Goal: Task Accomplishment & Management: Manage account settings

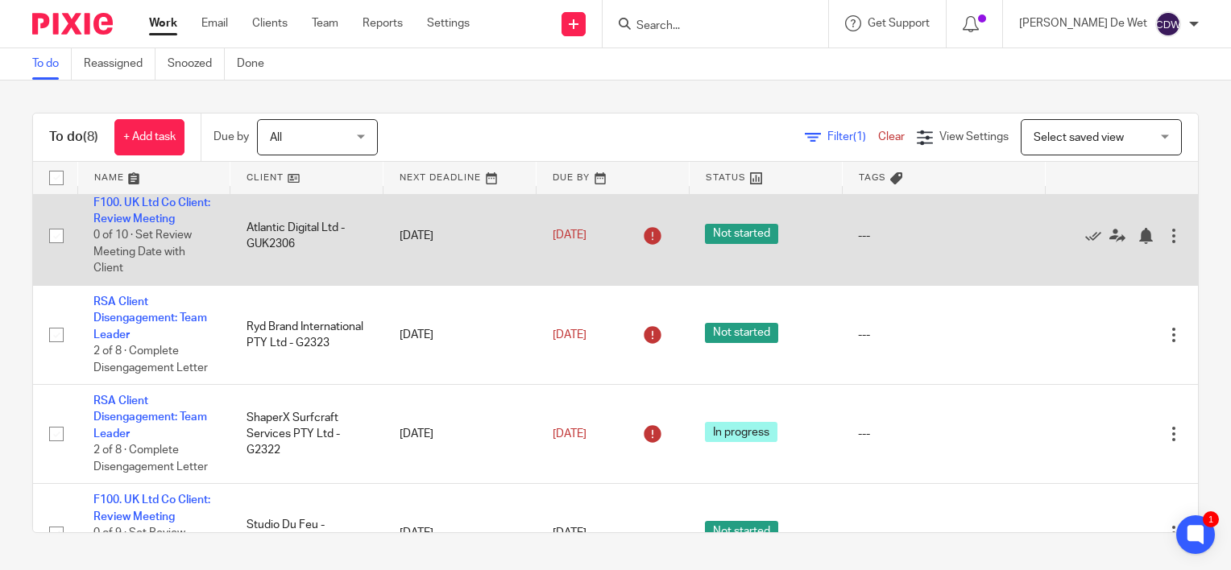
scroll to position [242, 0]
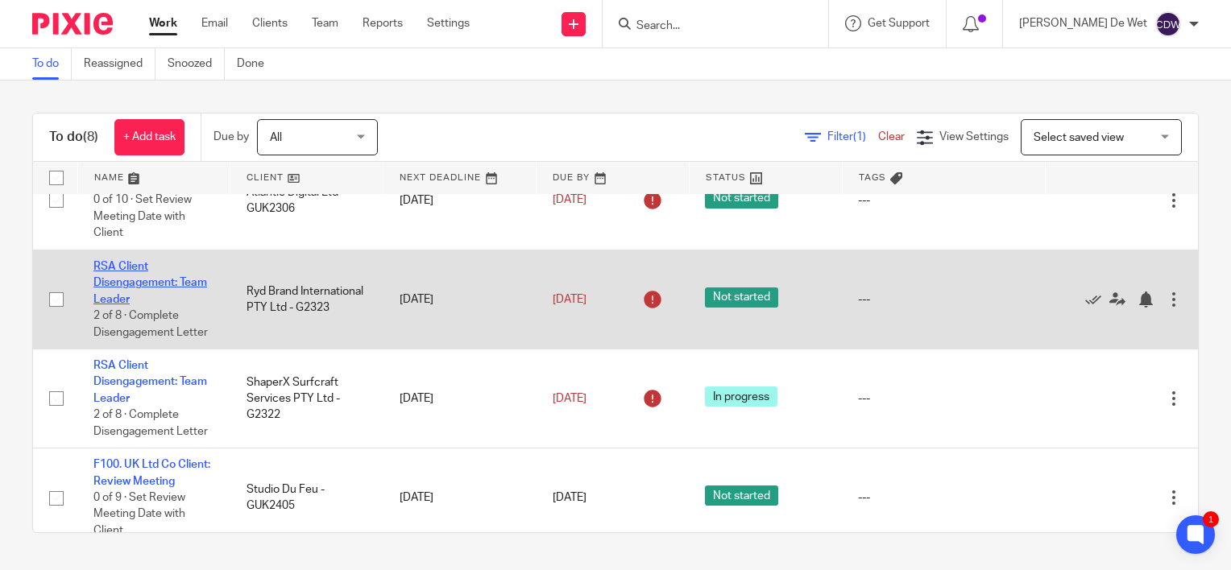
click at [119, 305] on link "RSA Client Disengagement: Team Leader" at bounding box center [150, 283] width 114 height 44
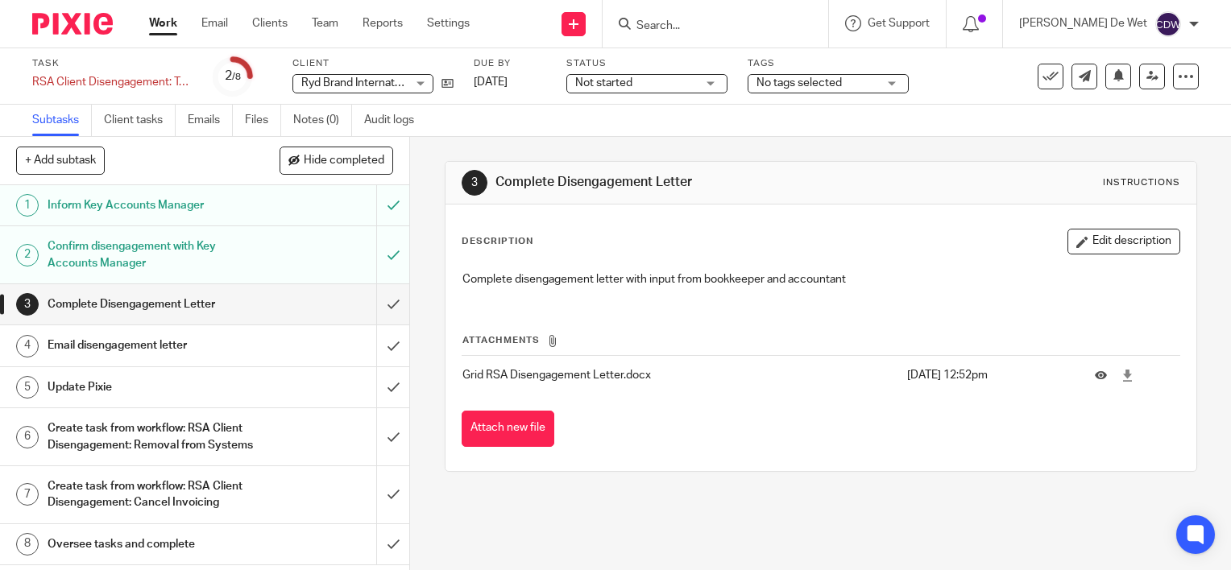
click at [714, 85] on div "Not started Not started" at bounding box center [646, 83] width 161 height 19
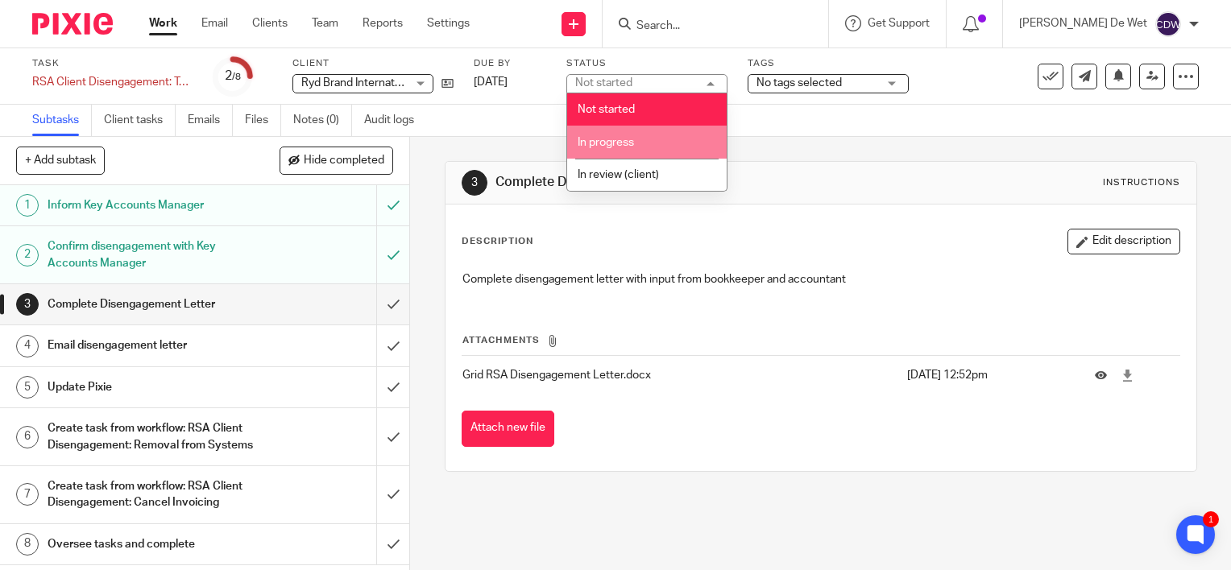
click at [686, 140] on li "In progress" at bounding box center [646, 142] width 159 height 33
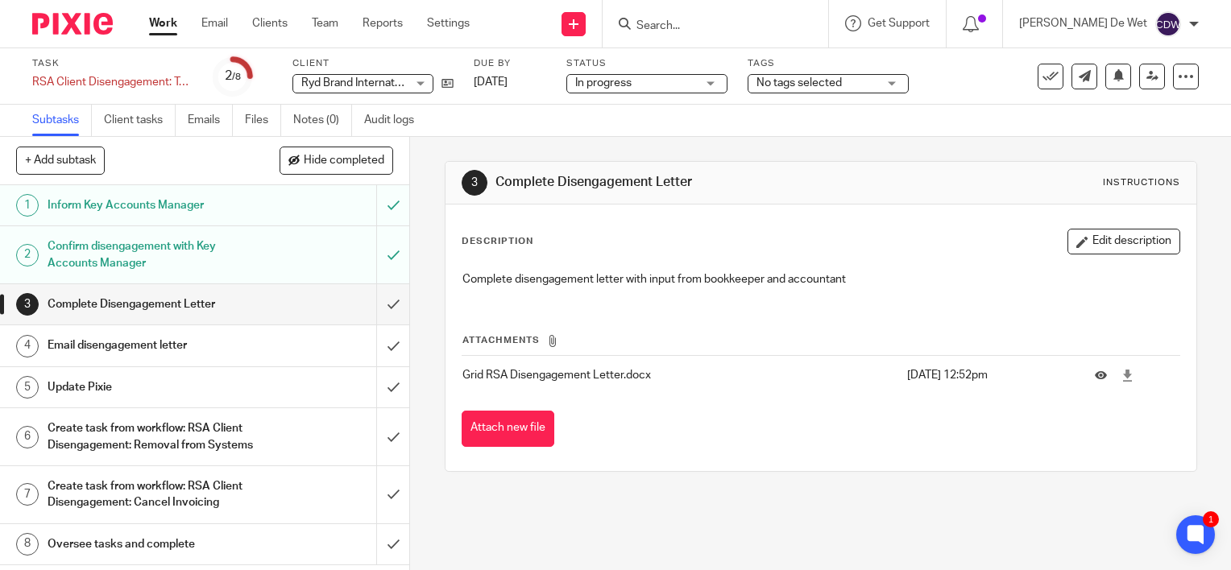
click at [895, 84] on div "No tags selected" at bounding box center [827, 83] width 161 height 19
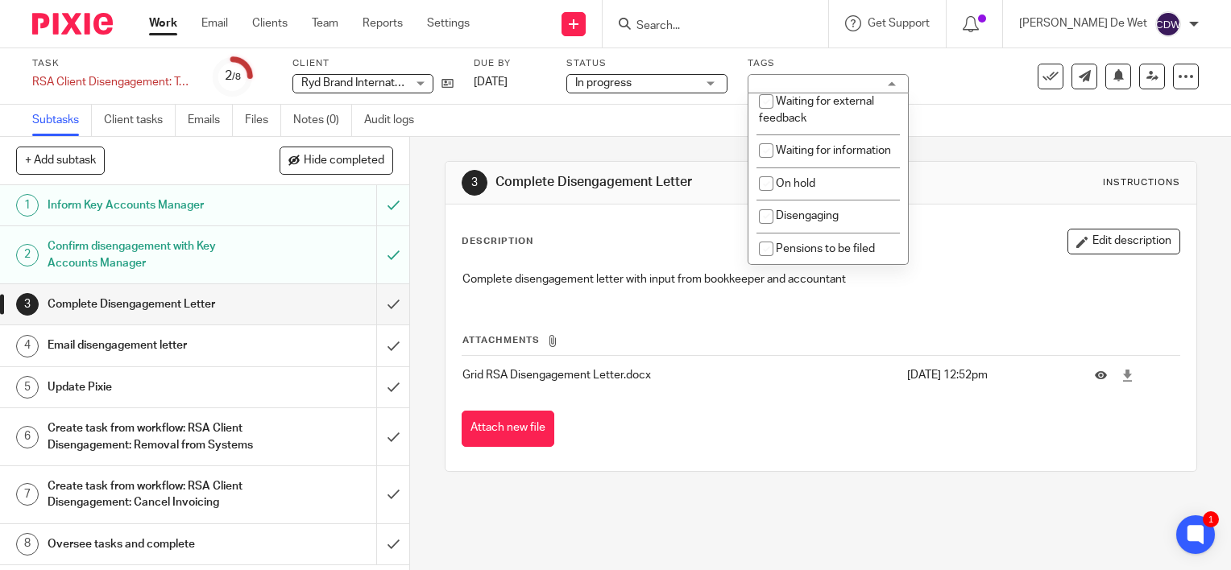
scroll to position [296, 0]
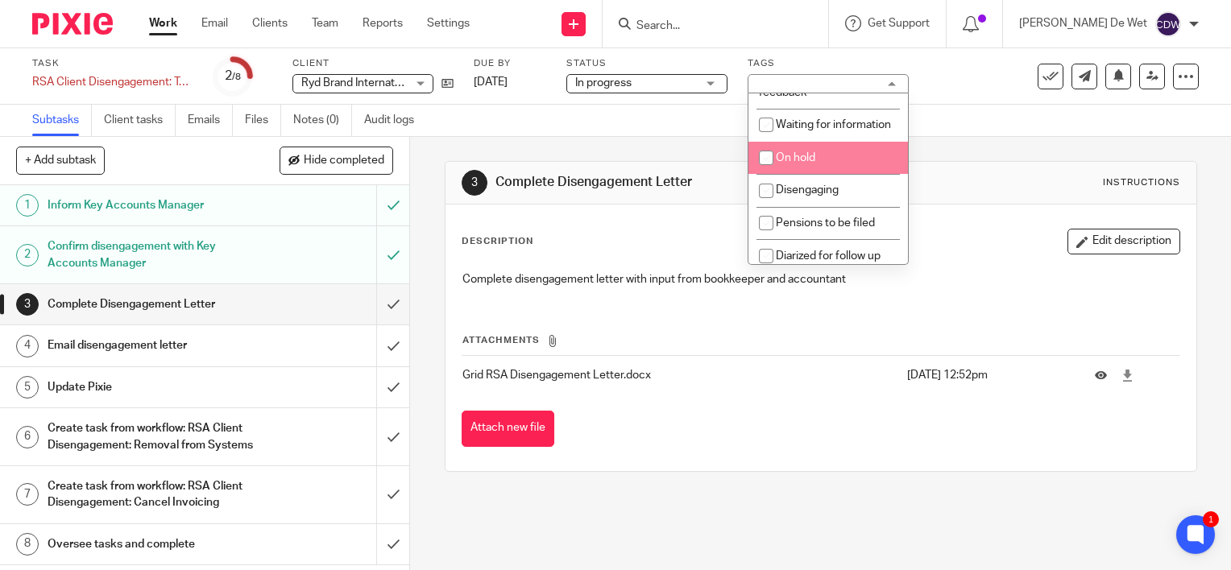
click at [855, 175] on li "On hold" at bounding box center [827, 158] width 159 height 33
checkbox input "true"
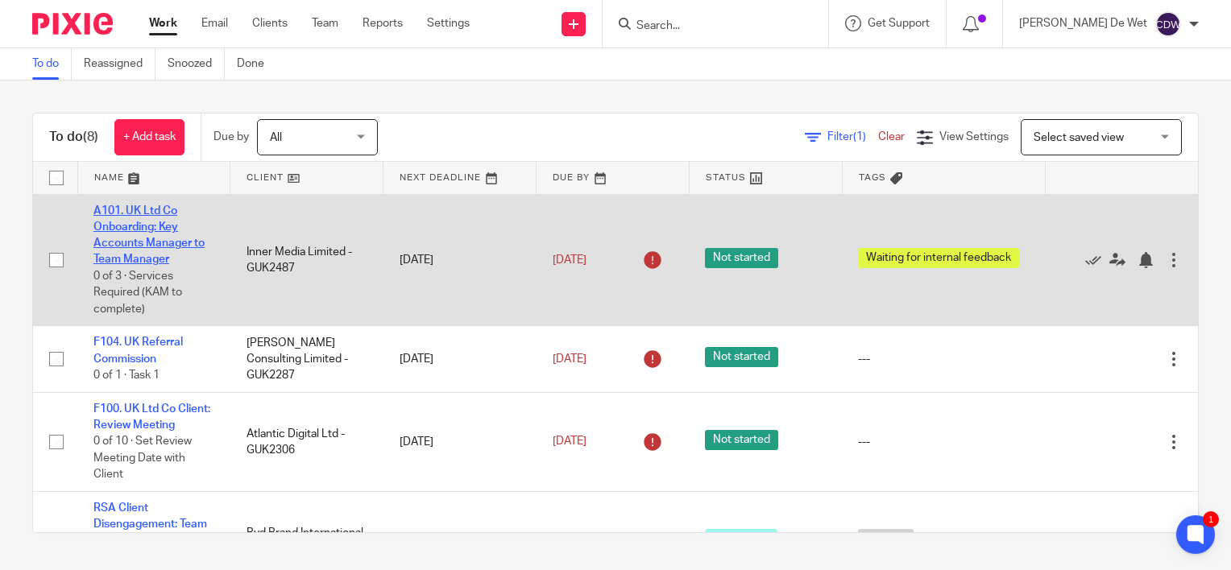
click at [148, 228] on link "A101. UK Ltd Co Onboarding: Key Accounts Manager to Team Manager" at bounding box center [148, 235] width 111 height 60
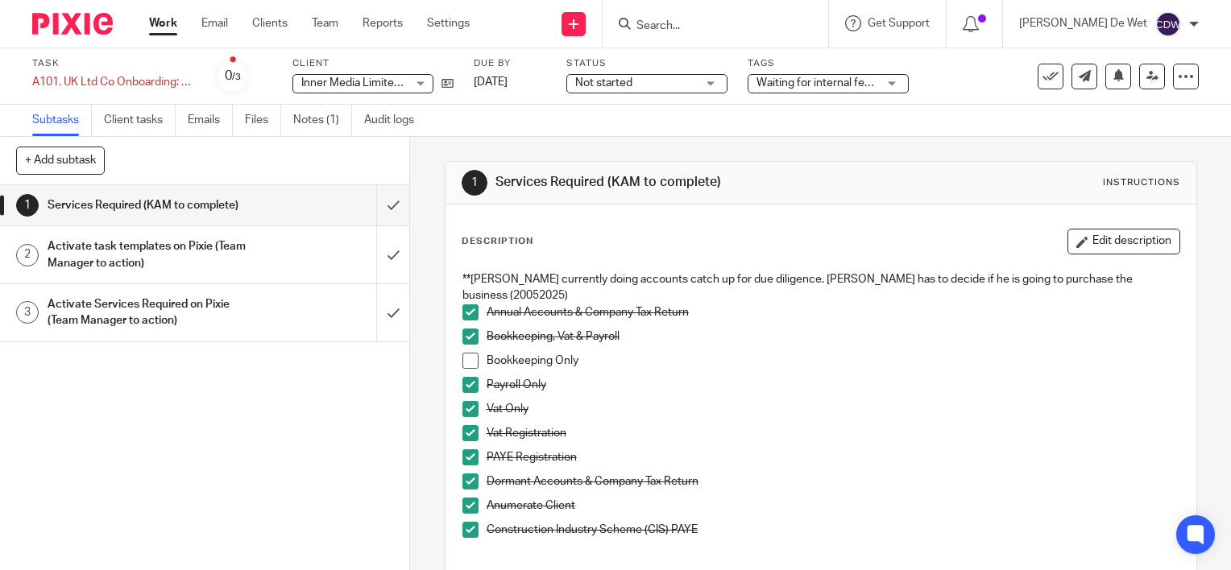
click at [706, 87] on div "Not started Not started" at bounding box center [646, 83] width 161 height 19
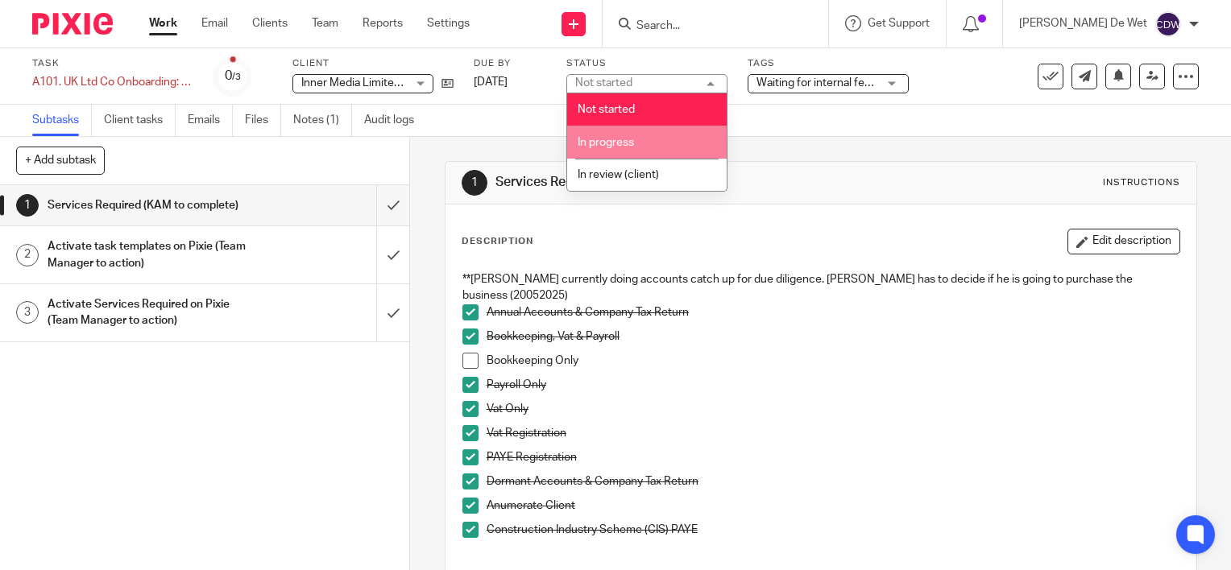
click at [638, 139] on li "In progress" at bounding box center [646, 142] width 159 height 33
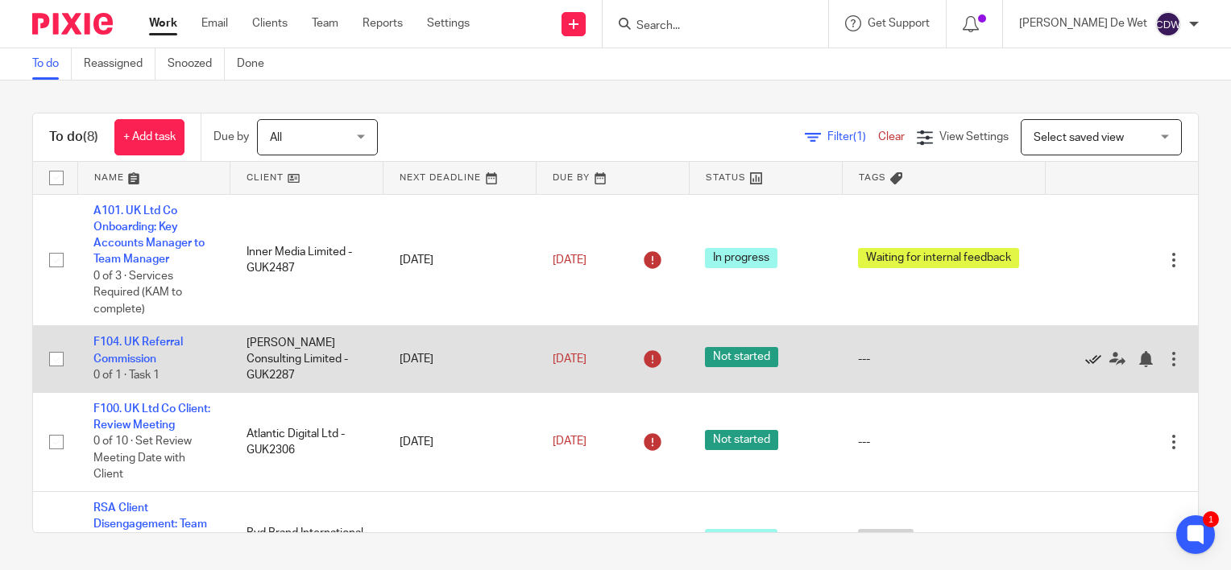
click at [1085, 361] on icon at bounding box center [1093, 359] width 16 height 16
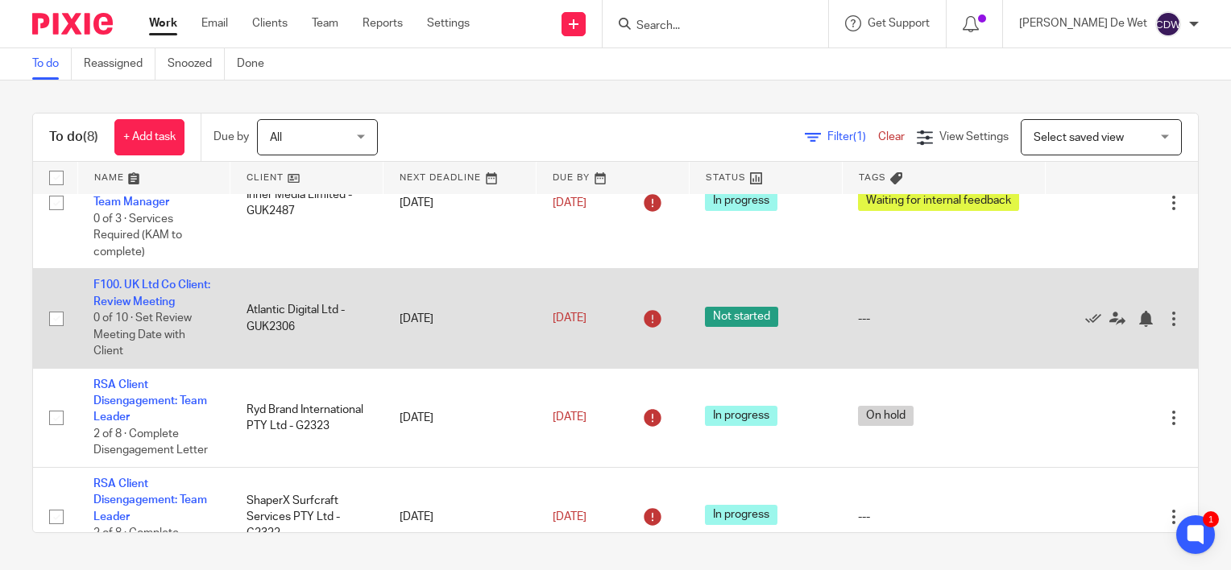
scroll to position [81, 0]
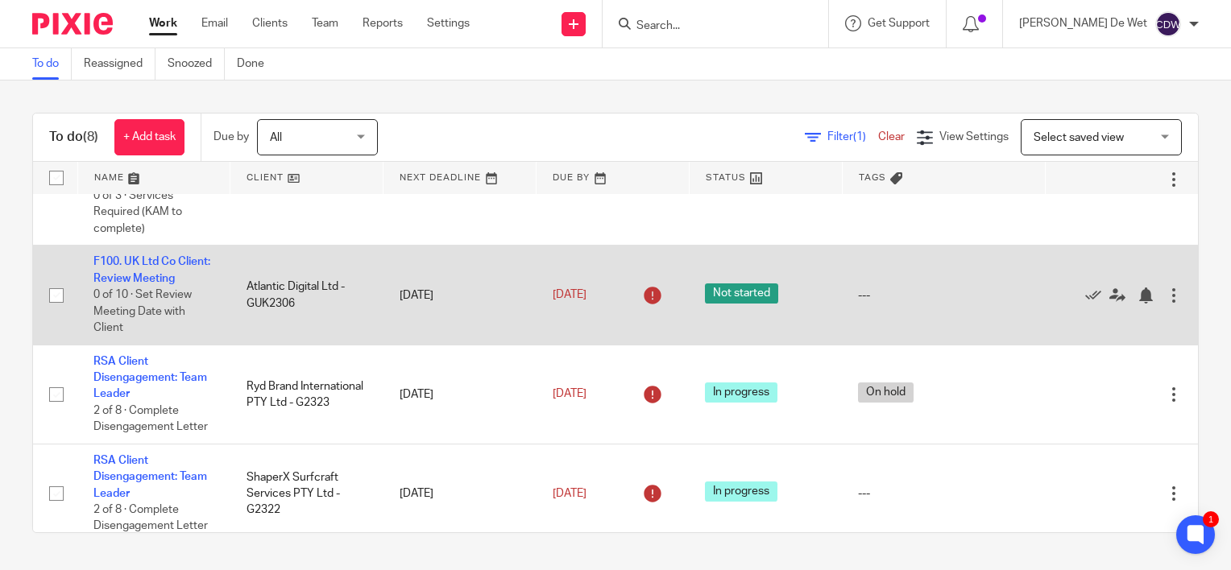
click at [110, 390] on link "RSA Client Disengagement: Team Leader" at bounding box center [150, 378] width 114 height 44
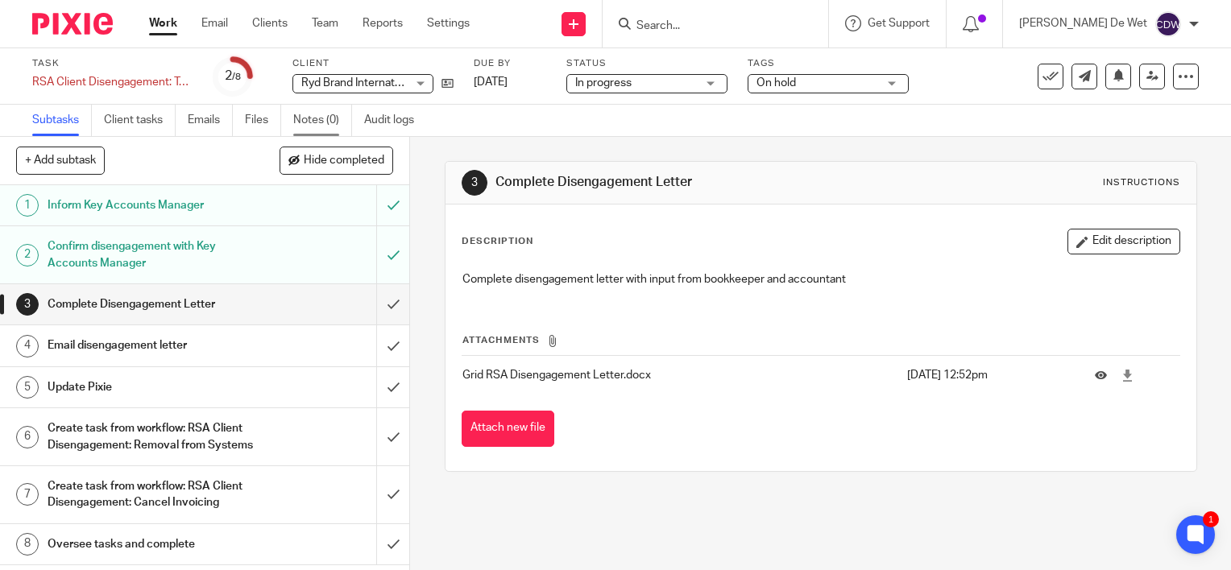
click at [325, 118] on link "Notes (0)" at bounding box center [322, 120] width 59 height 31
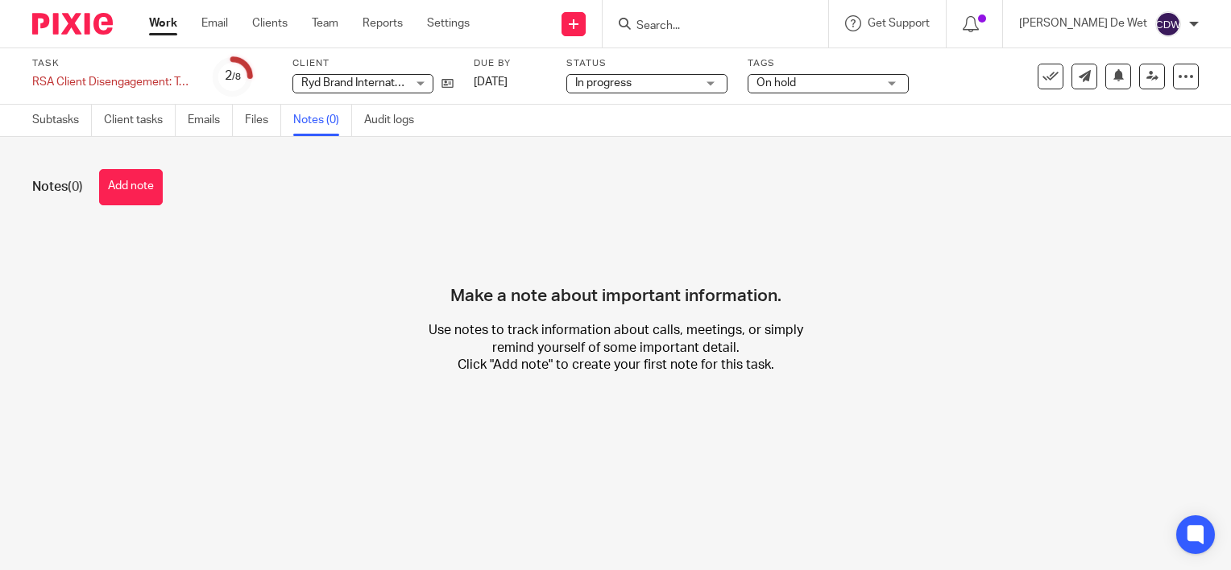
click at [151, 189] on button "Add note" at bounding box center [131, 187] width 64 height 36
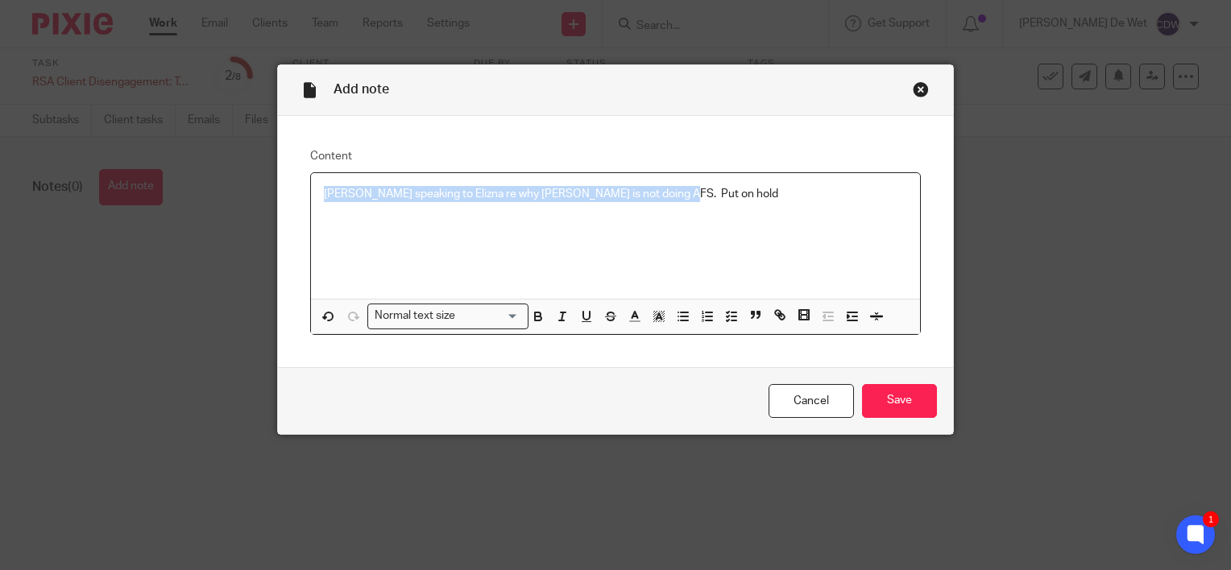
drag, startPoint x: 317, startPoint y: 192, endPoint x: 663, endPoint y: 193, distance: 346.3
click at [663, 193] on p "Kyle M speaking to Elizna re why Grid is not doing AFS. Put on hold" at bounding box center [615, 194] width 583 height 16
copy p "Kyle M speaking to Elizna re why Grid is not doing AFS. Put on hold"
click at [888, 399] on input "Save" at bounding box center [899, 401] width 75 height 35
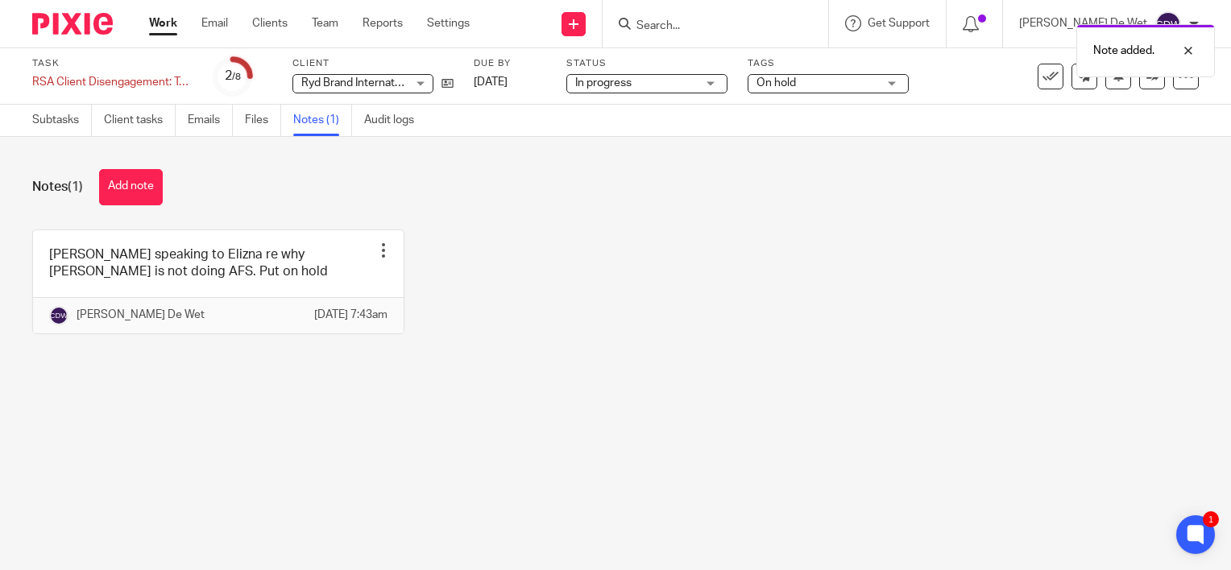
click at [168, 27] on link "Work" at bounding box center [163, 23] width 28 height 16
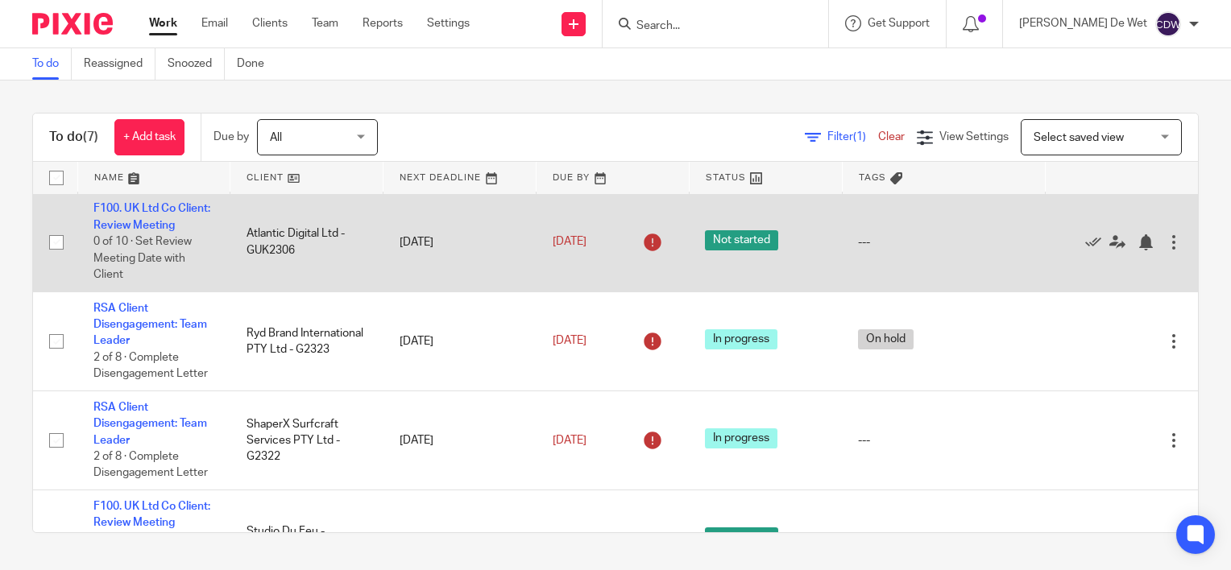
scroll to position [161, 0]
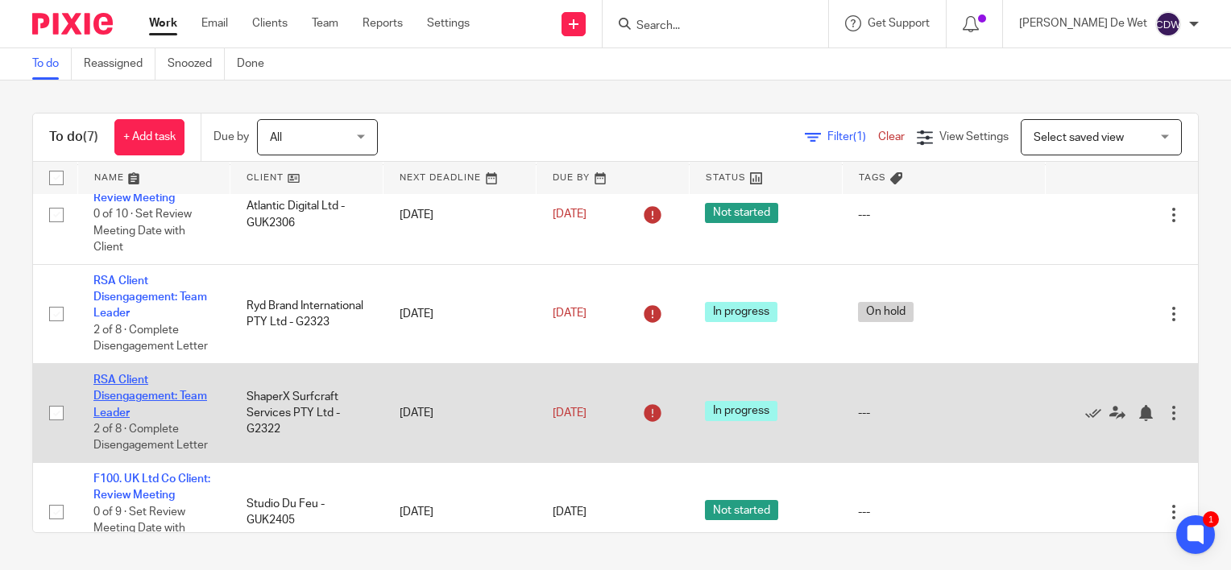
click at [161, 412] on link "RSA Client Disengagement: Team Leader" at bounding box center [150, 397] width 114 height 44
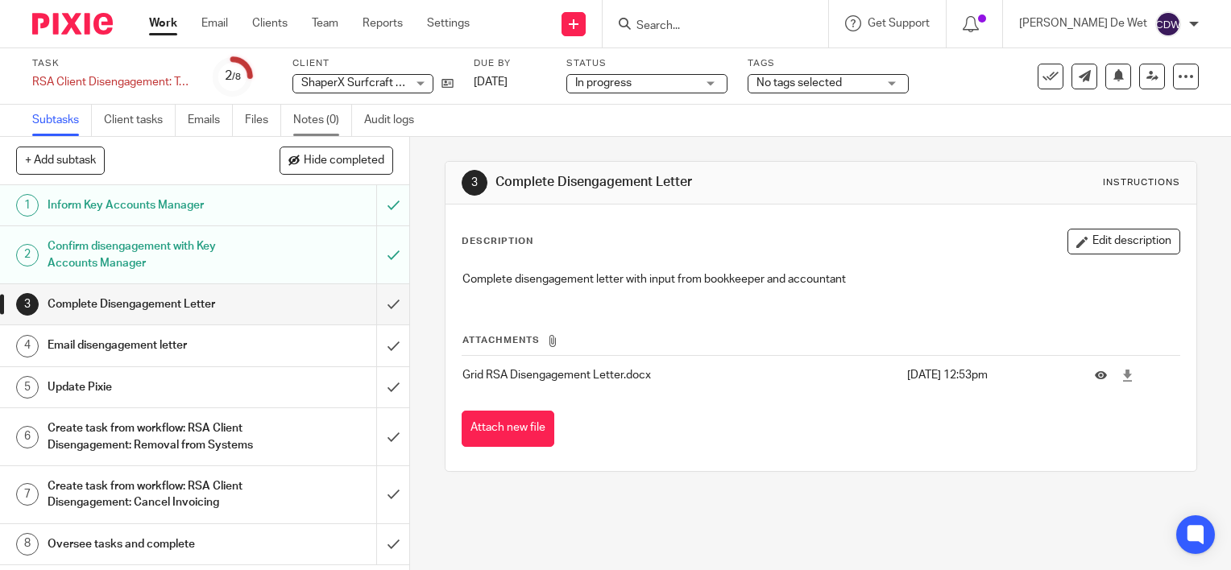
click at [317, 119] on link "Notes (0)" at bounding box center [322, 120] width 59 height 31
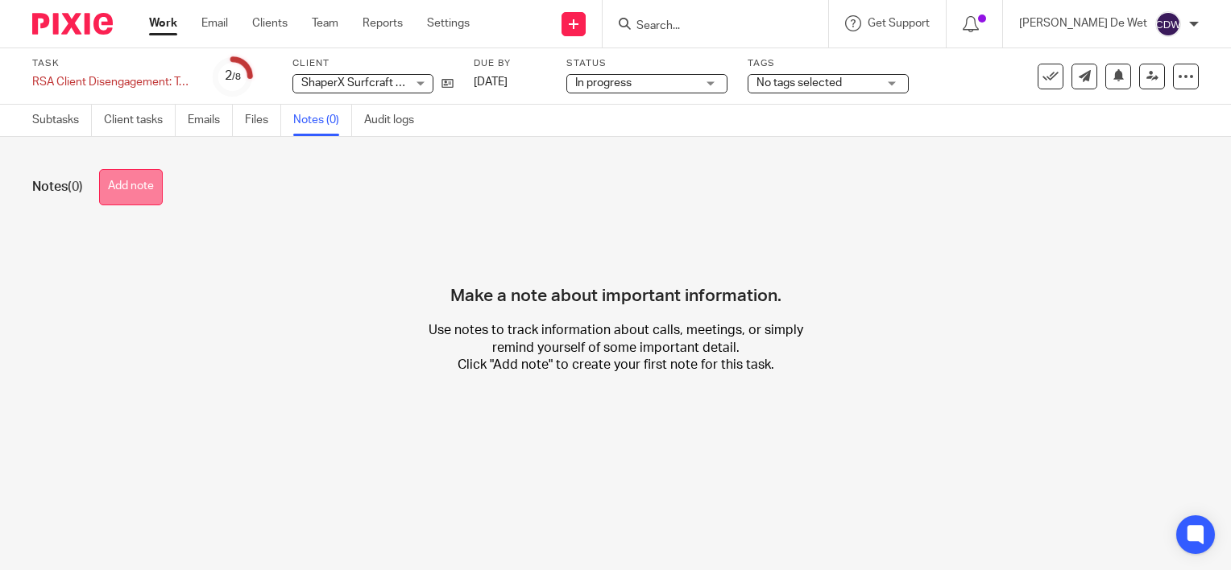
click at [147, 194] on button "Add note" at bounding box center [131, 187] width 64 height 36
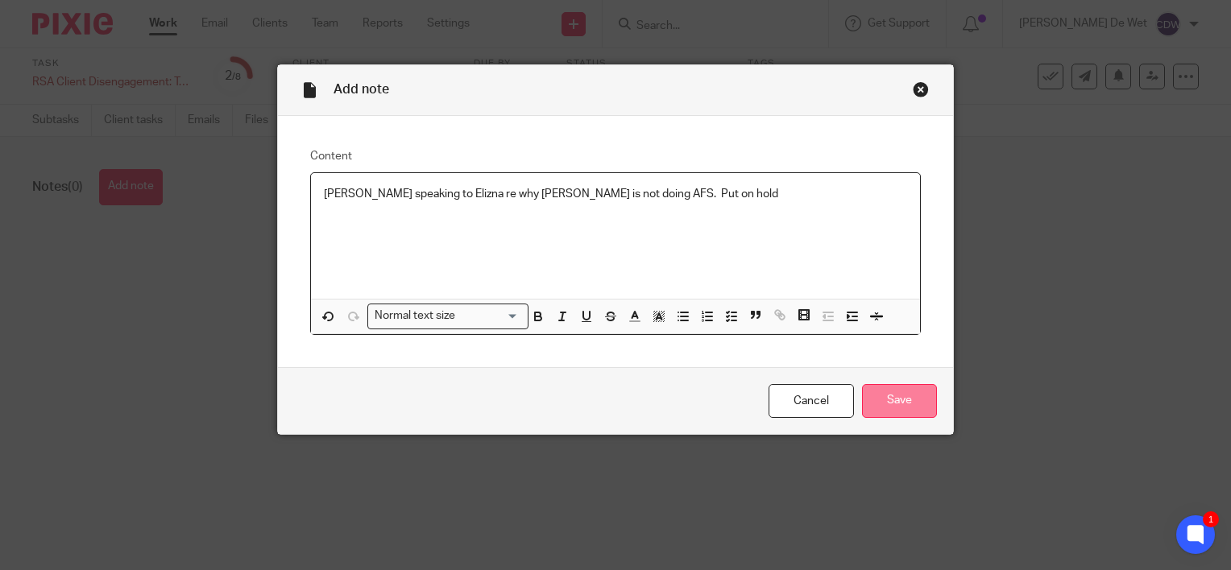
click at [900, 400] on input "Save" at bounding box center [899, 401] width 75 height 35
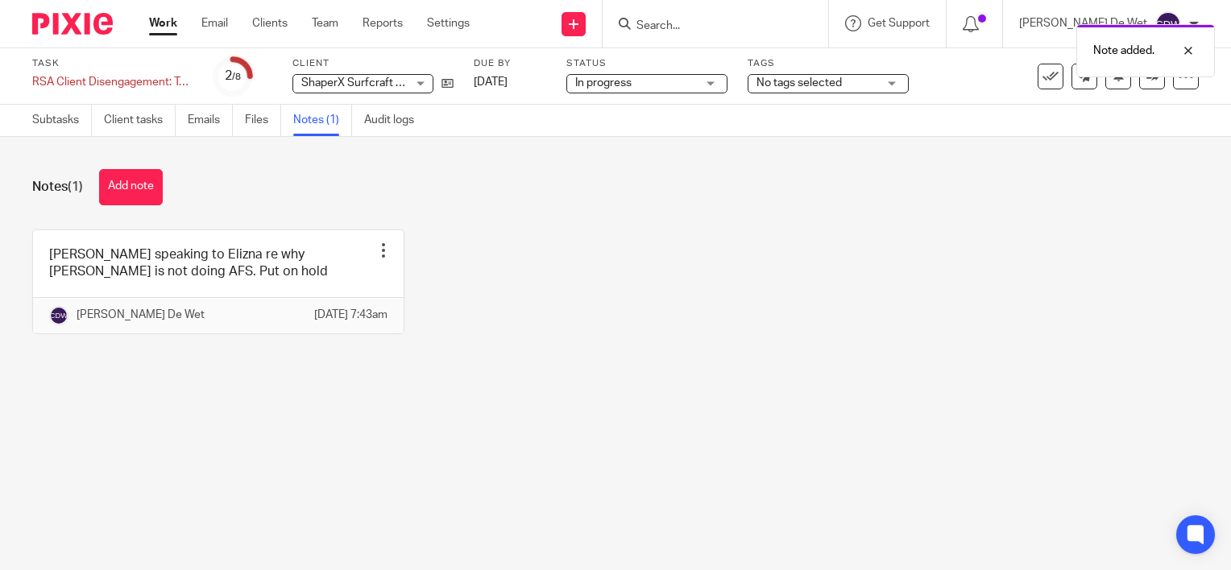
click at [160, 29] on link "Work" at bounding box center [163, 23] width 28 height 16
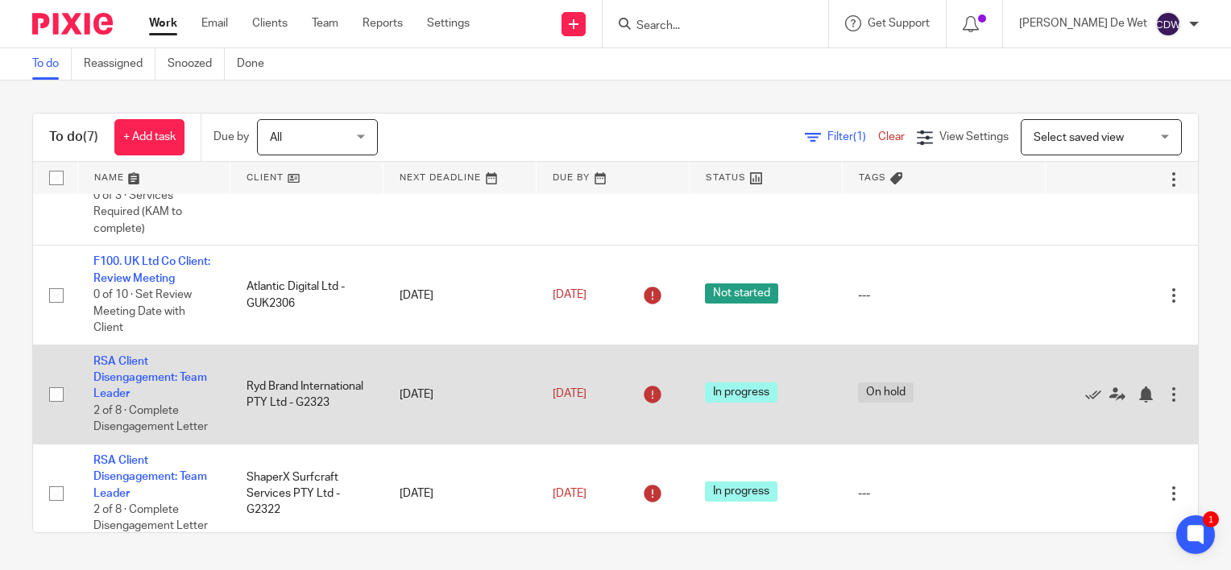
scroll to position [161, 0]
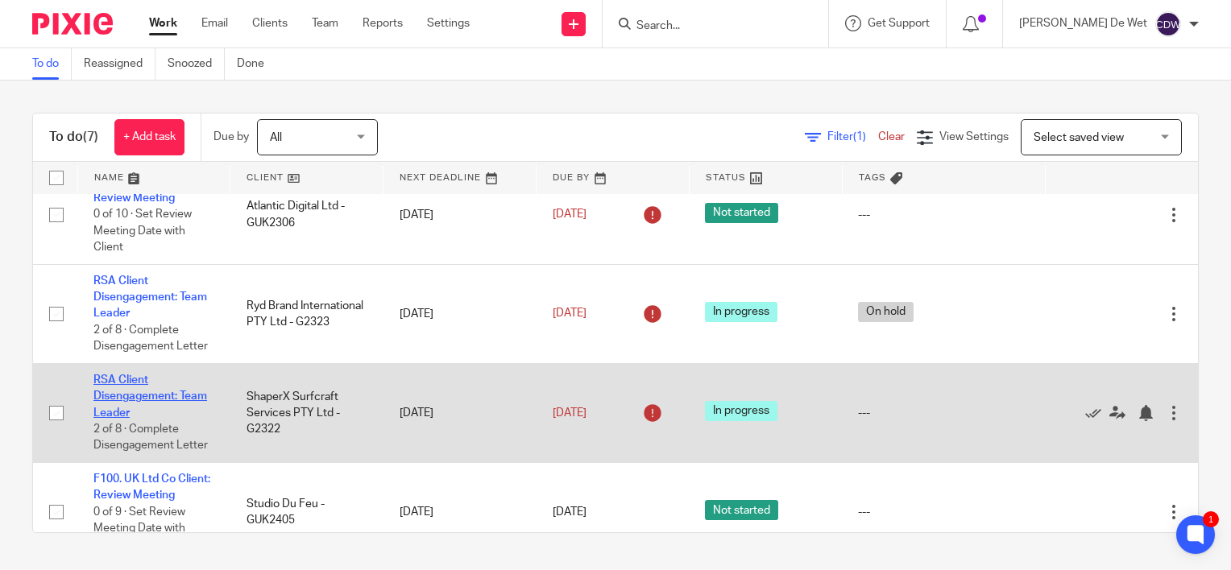
click at [158, 412] on link "RSA Client Disengagement: Team Leader" at bounding box center [150, 397] width 114 height 44
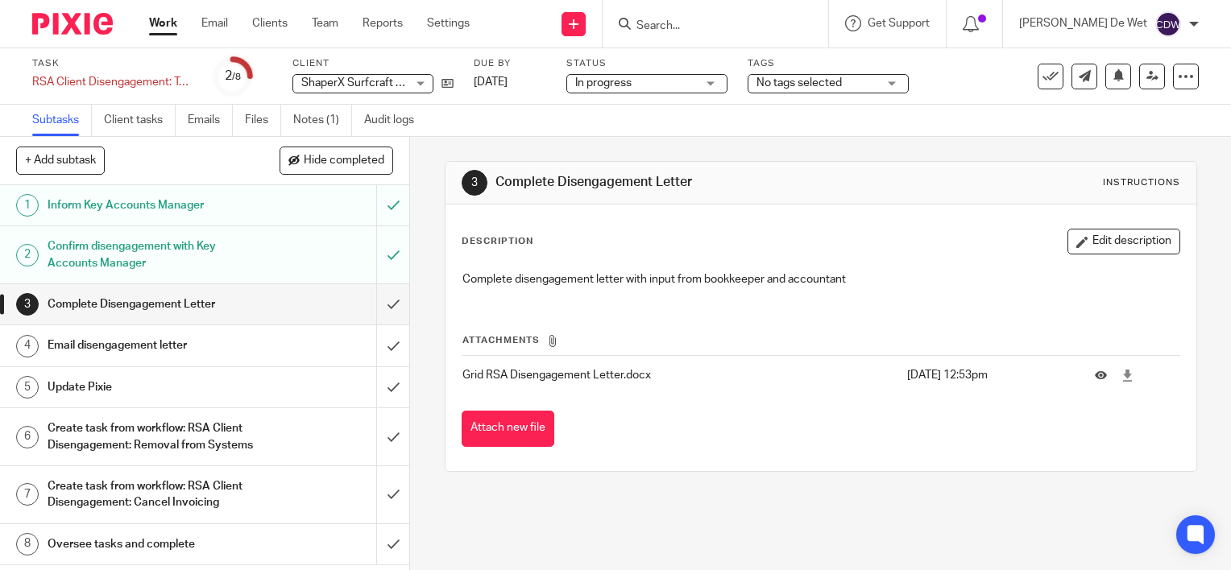
click at [877, 83] on div "No tags selected" at bounding box center [827, 83] width 161 height 19
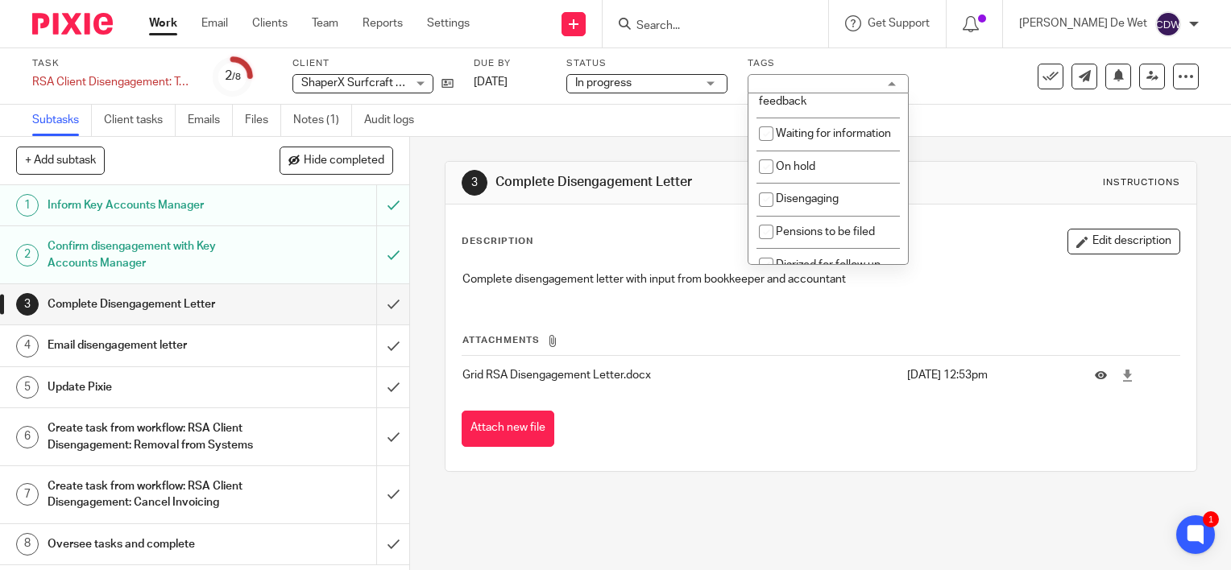
scroll to position [316, 0]
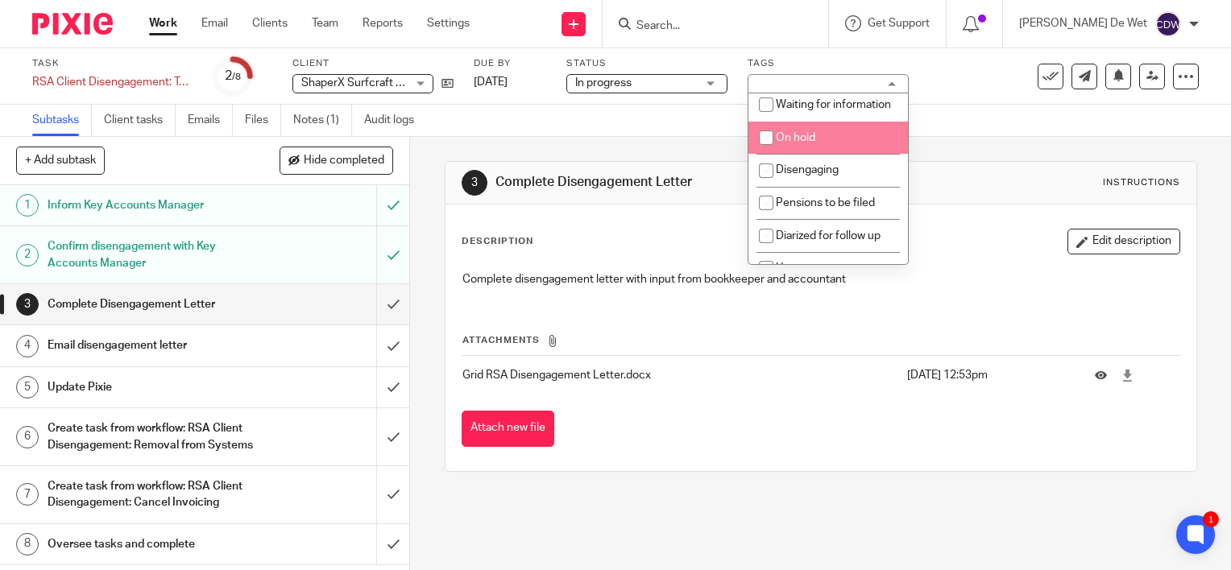
click at [805, 143] on span "On hold" at bounding box center [795, 137] width 39 height 11
checkbox input "true"
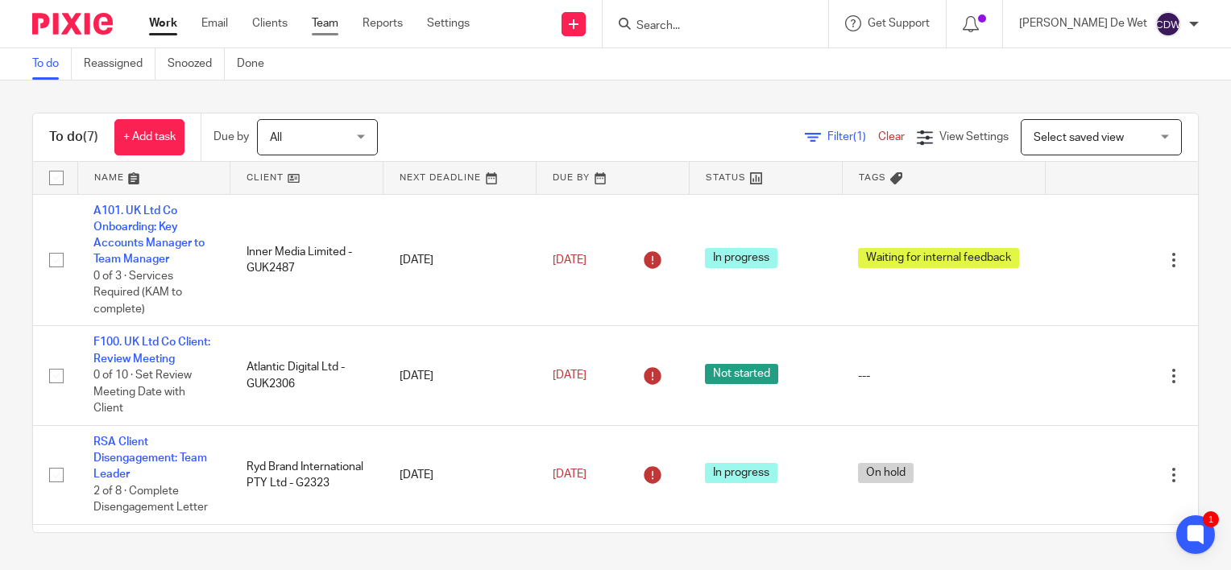
click at [332, 27] on link "Team" at bounding box center [325, 23] width 27 height 16
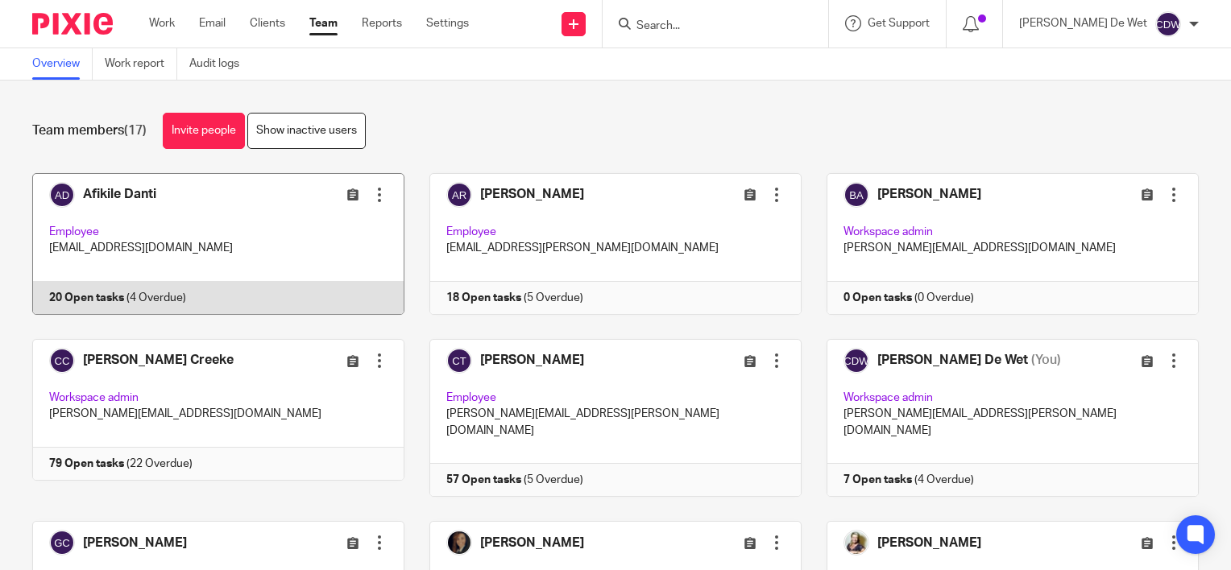
click at [201, 238] on link at bounding box center [205, 244] width 397 height 142
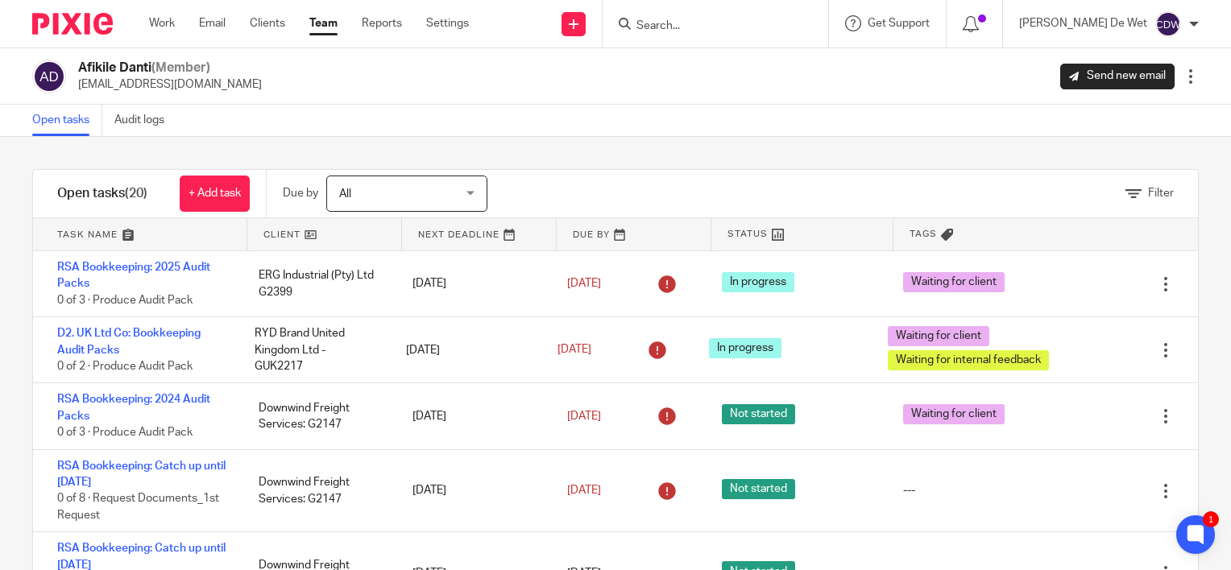
click at [279, 236] on link at bounding box center [324, 234] width 154 height 32
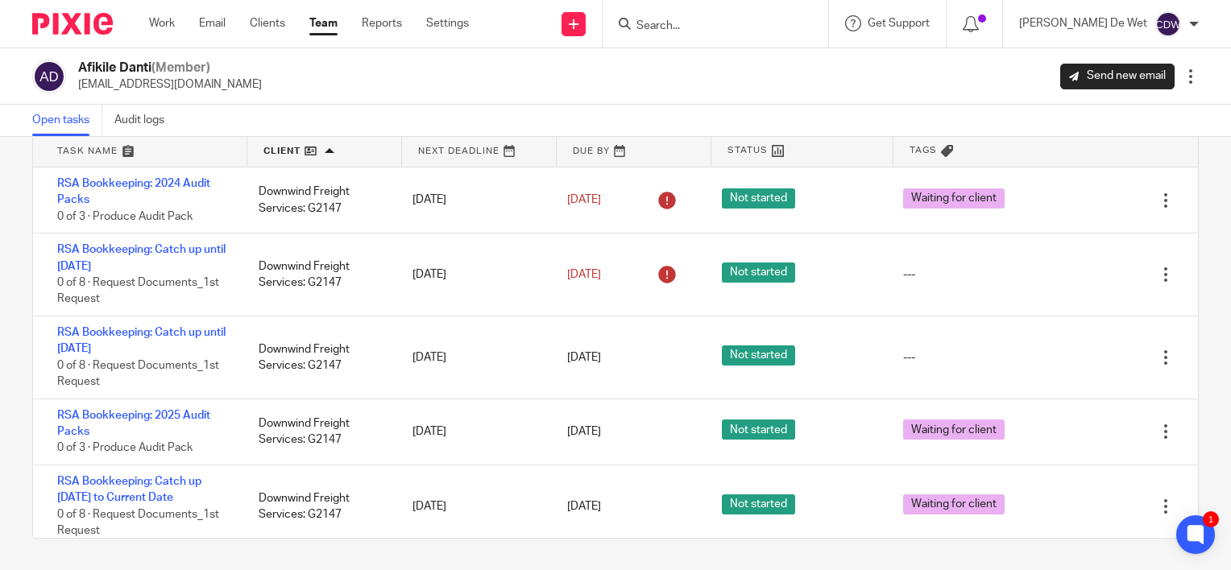
click at [325, 27] on link "Team" at bounding box center [323, 23] width 28 height 16
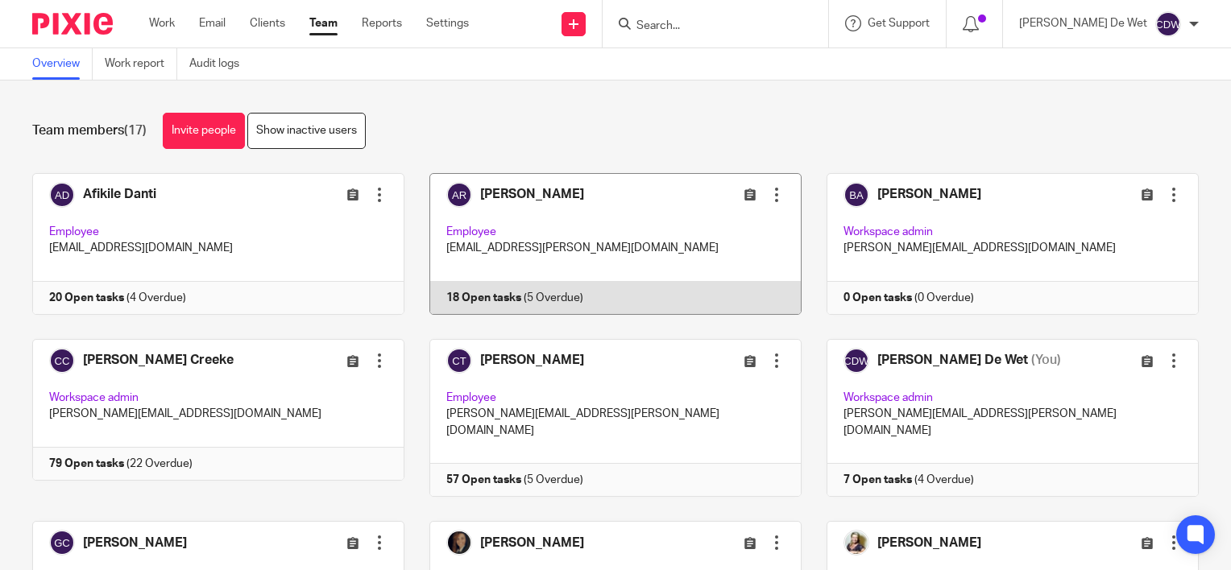
click at [667, 237] on link at bounding box center [602, 244] width 397 height 142
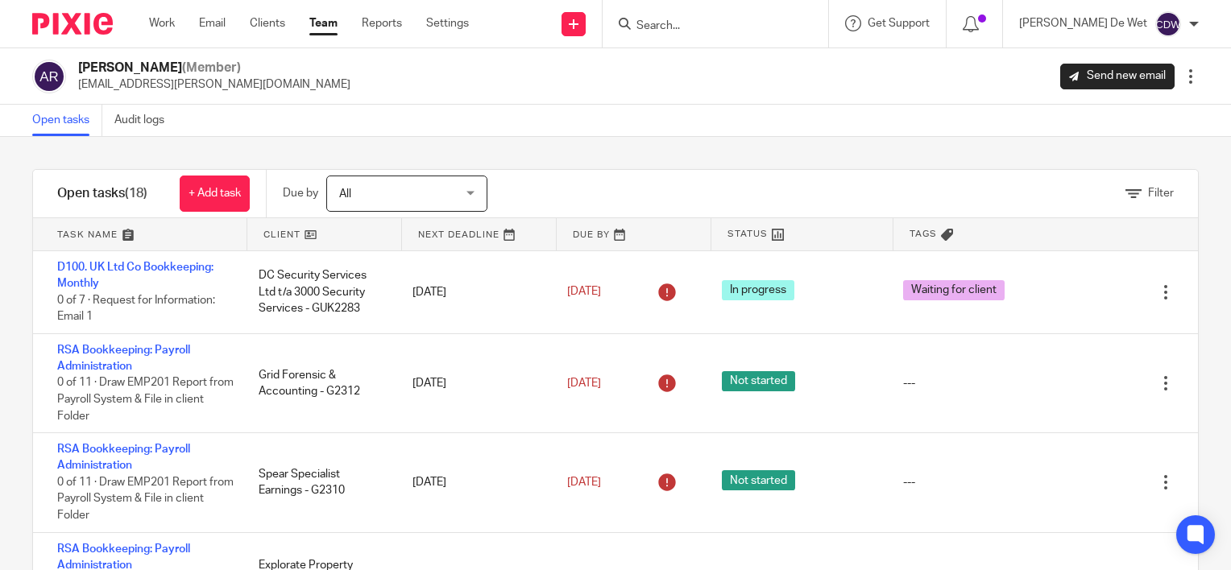
click at [271, 235] on link at bounding box center [324, 234] width 154 height 32
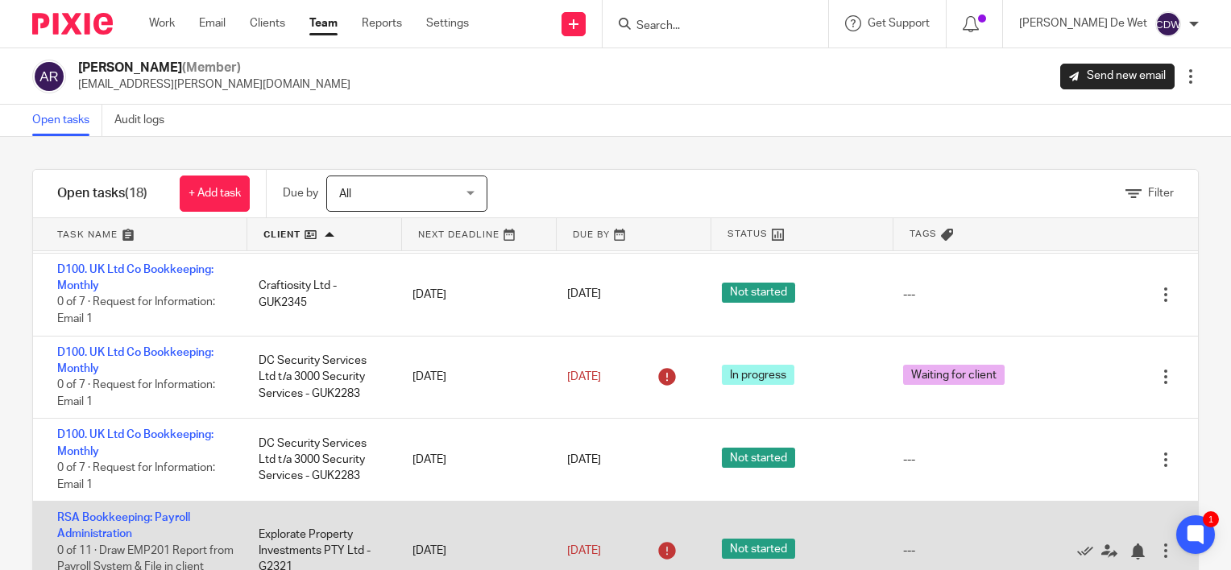
scroll to position [161, 0]
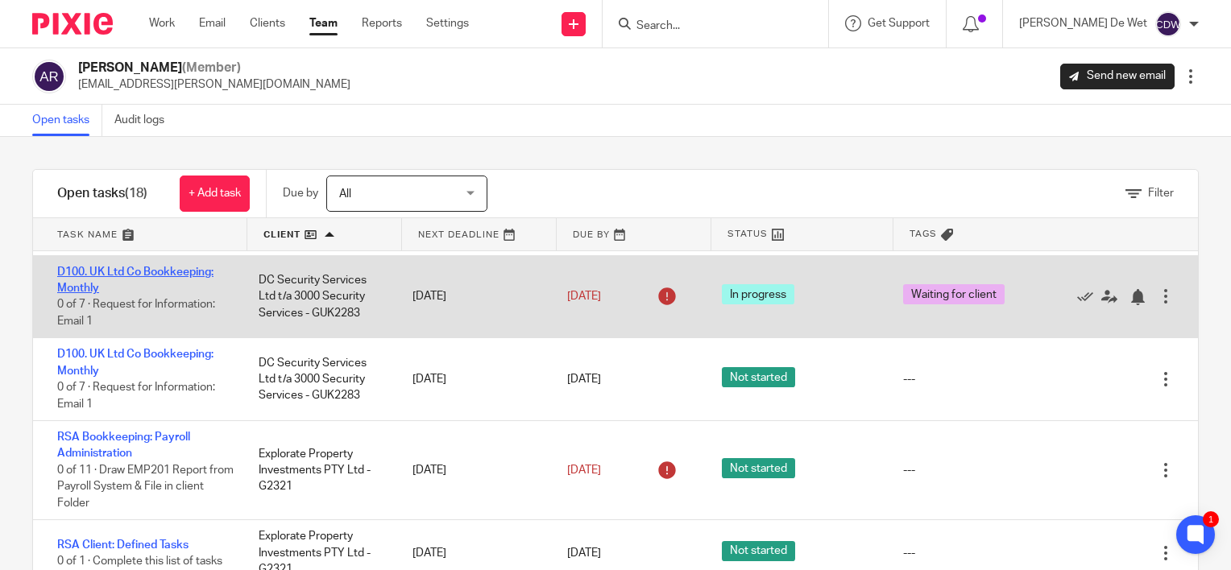
click at [186, 274] on link "D100. UK Ltd Co Bookkeeping: Monthly" at bounding box center [135, 280] width 156 height 27
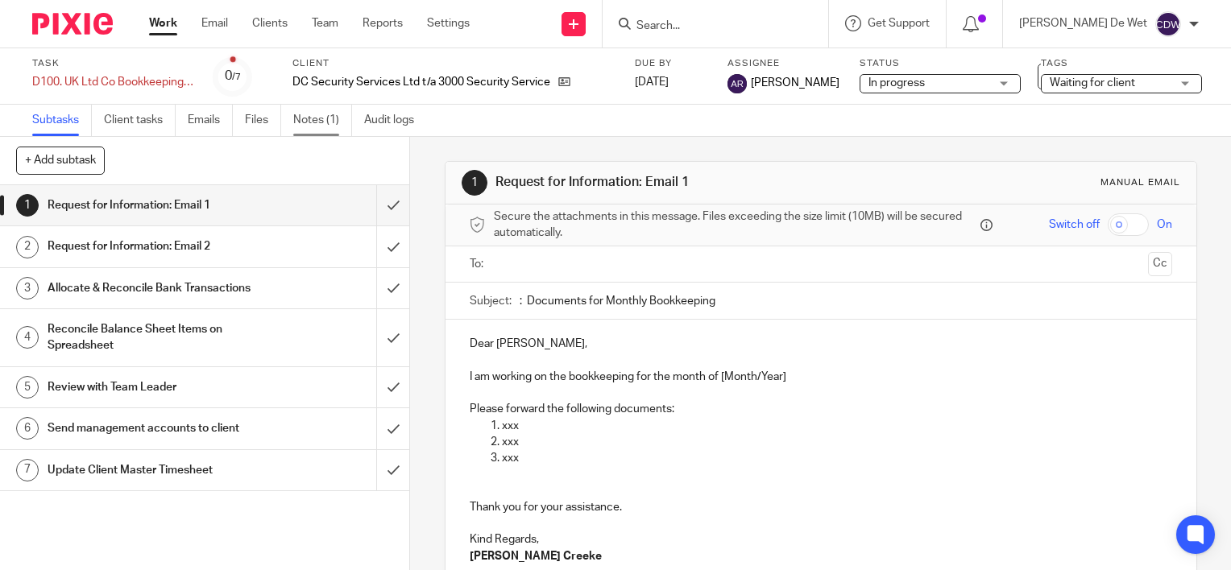
click at [307, 126] on link "Notes (1)" at bounding box center [322, 120] width 59 height 31
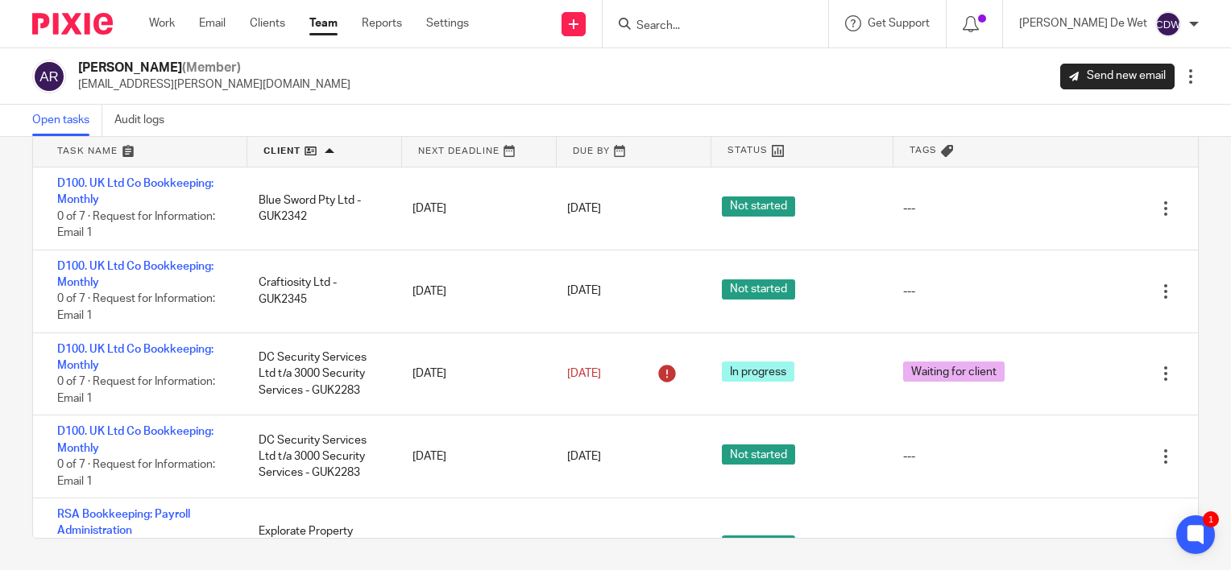
click at [331, 23] on link "Team" at bounding box center [323, 23] width 28 height 16
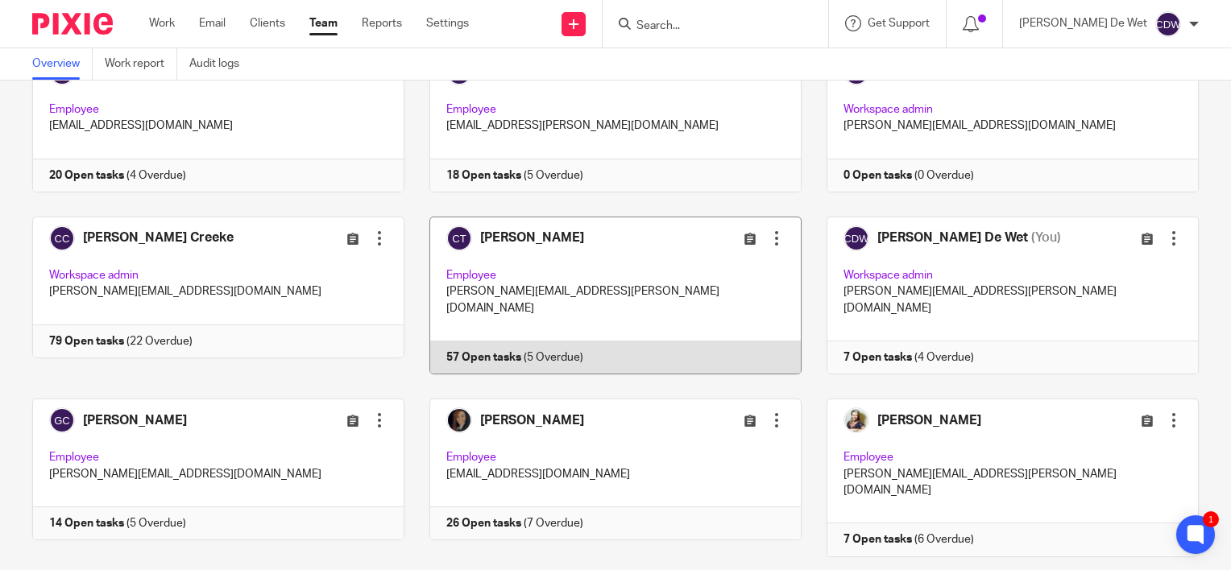
scroll to position [161, 0]
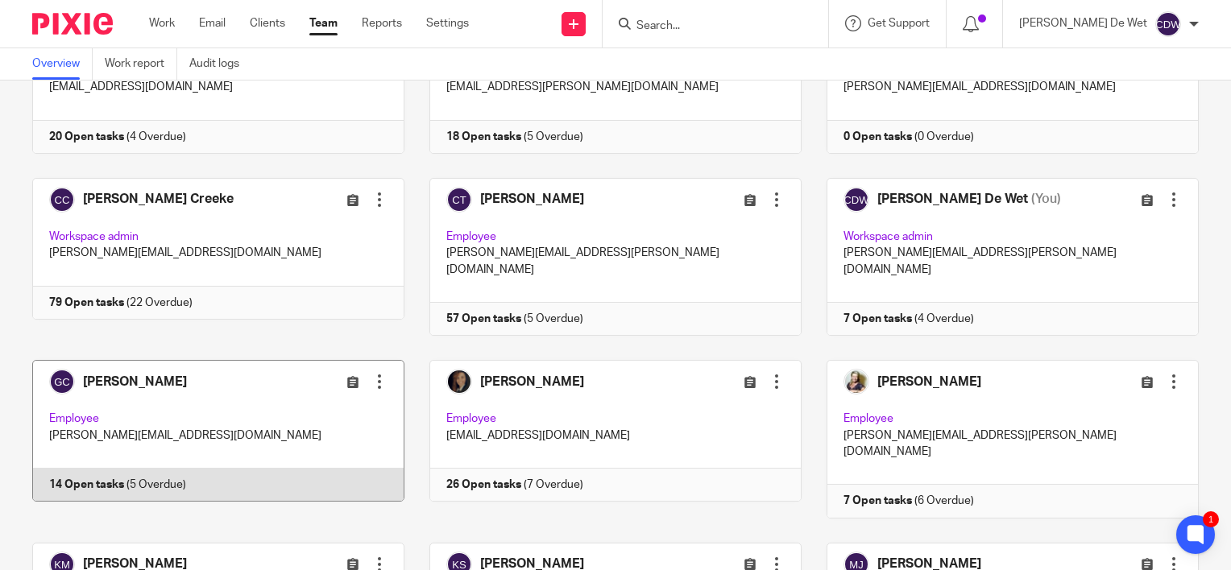
click at [278, 401] on link at bounding box center [205, 439] width 397 height 158
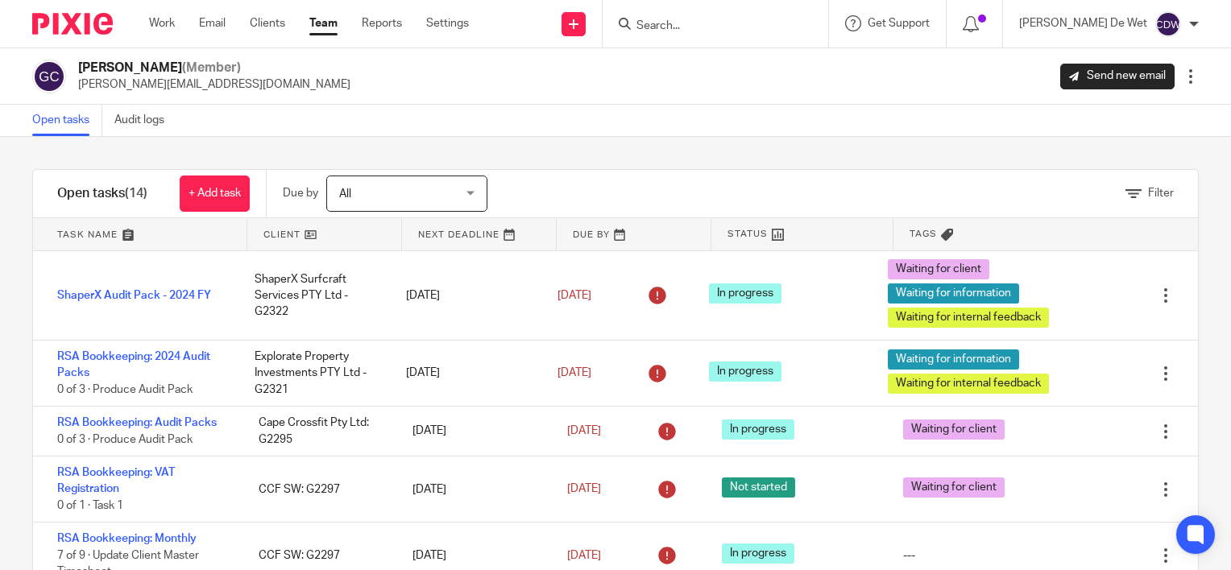
click at [280, 234] on link at bounding box center [324, 234] width 154 height 32
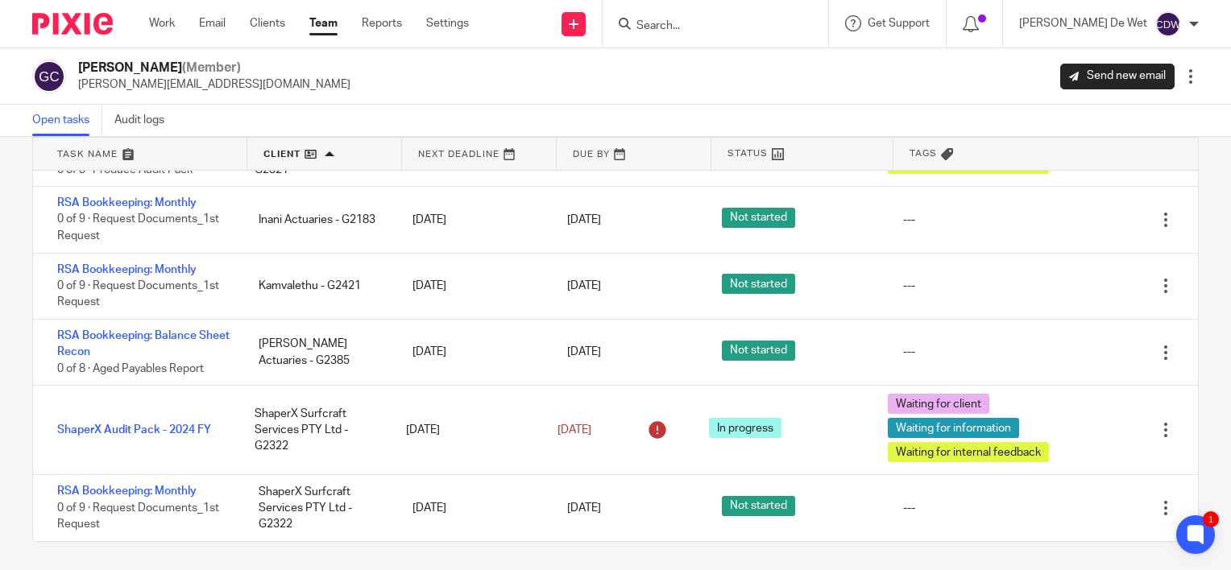
scroll to position [84, 0]
